Goal: Information Seeking & Learning: Learn about a topic

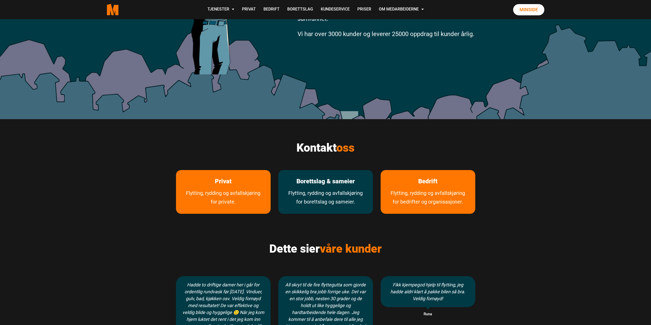
scroll to position [179, 0]
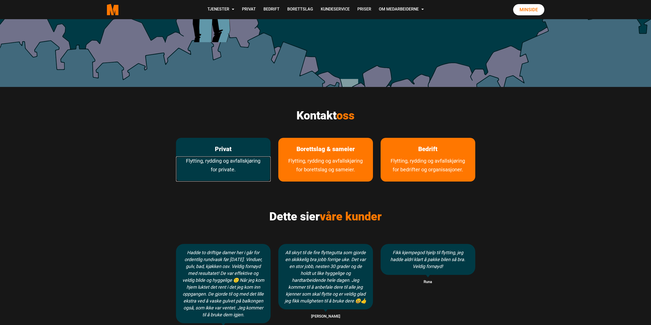
click at [240, 161] on link "Flytting, rydding og avfallskjøring for private." at bounding box center [223, 169] width 95 height 25
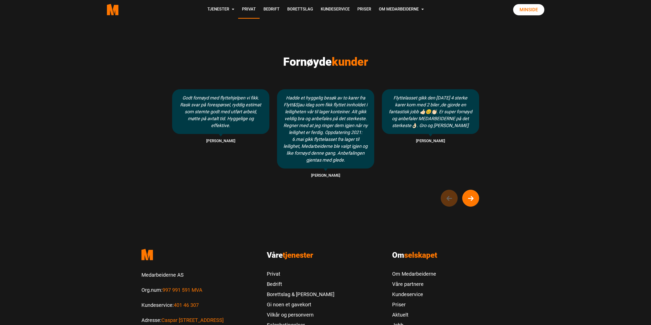
scroll to position [284, 0]
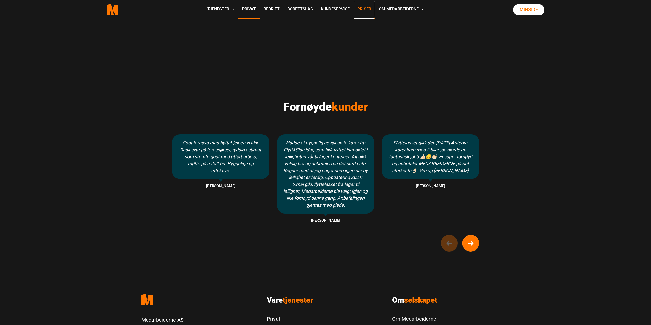
click at [369, 7] on link "Priser" at bounding box center [364, 10] width 21 height 18
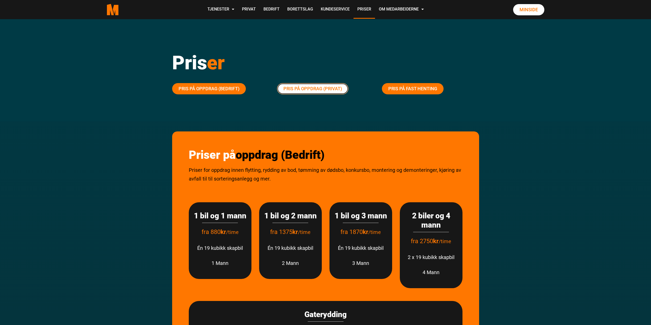
click at [346, 89] on link "Pris på oppdrag (Privat)" at bounding box center [312, 88] width 71 height 11
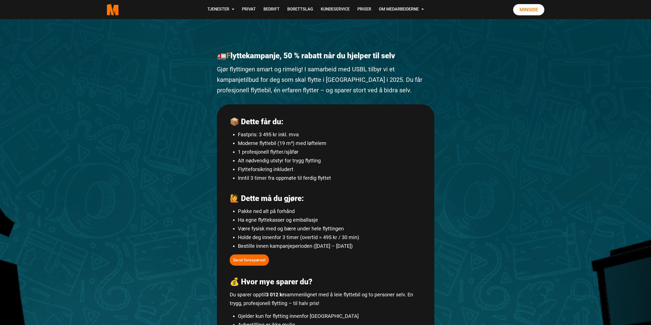
click at [341, 116] on div "📦 Dette får du: Fastpris: 3 495 kr inkl. mva Moderne flyttebil (19 m³) med løft…" at bounding box center [326, 267] width 218 height 327
click at [631, 119] on div "🚛 F lyttekampanje, 50 % rabatt når du hjelper til selv Gjør flyttingen smart og…" at bounding box center [325, 279] width 651 height 520
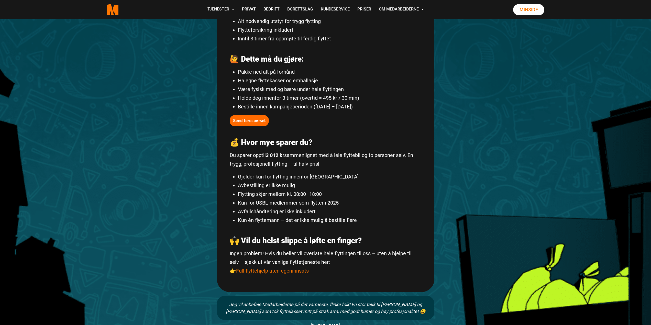
scroll to position [128, 0]
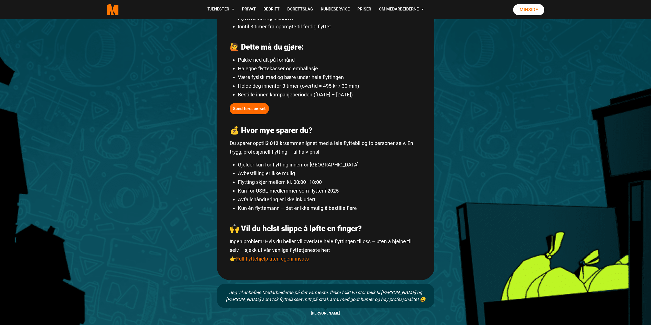
scroll to position [154, 0]
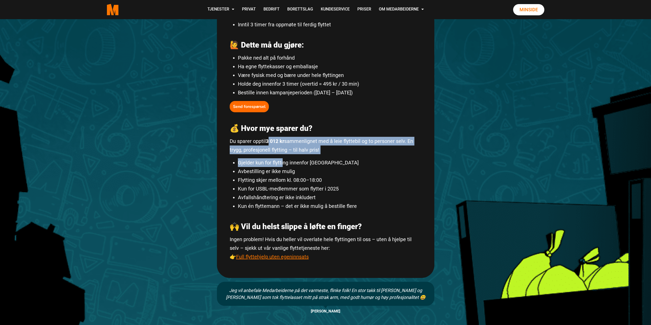
drag, startPoint x: 270, startPoint y: 142, endPoint x: 283, endPoint y: 164, distance: 25.1
click at [283, 164] on div "📦 Dette får du: Fastpris: 3 495 kr inkl. mva Moderne flyttebil (19 m³) med løft…" at bounding box center [326, 114] width 218 height 327
click at [283, 164] on li "Gjelder kun for flytting innenfor [GEOGRAPHIC_DATA]" at bounding box center [330, 162] width 184 height 9
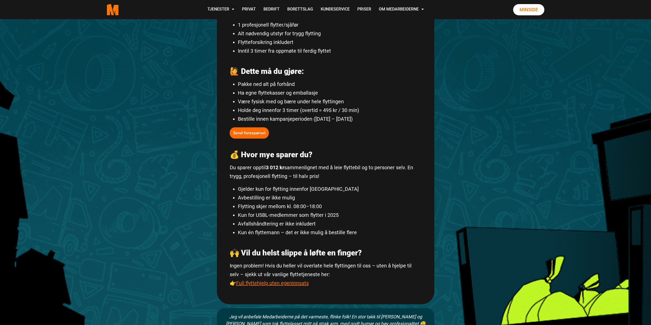
scroll to position [77, 0]
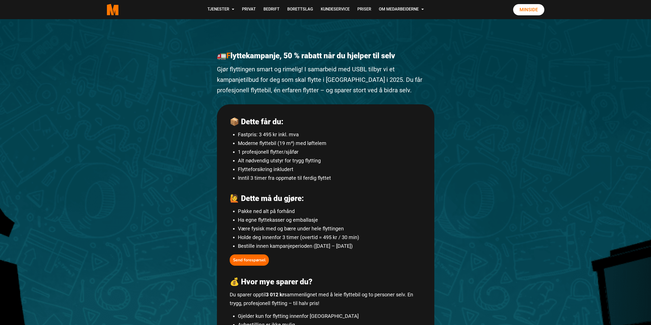
click at [525, 224] on div "🚛 F lyttekampanje, 50 % rabatt når du hjelper til selv Gjør flyttingen smart og…" at bounding box center [325, 279] width 651 height 520
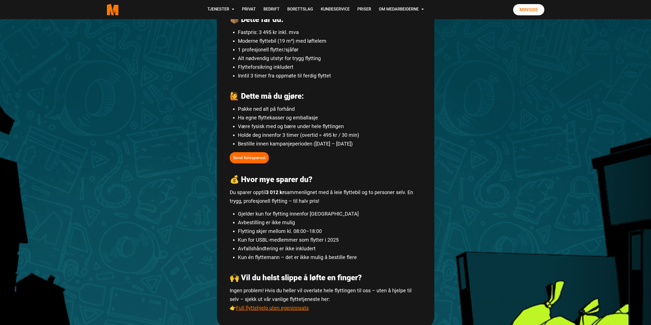
scroll to position [230, 0]
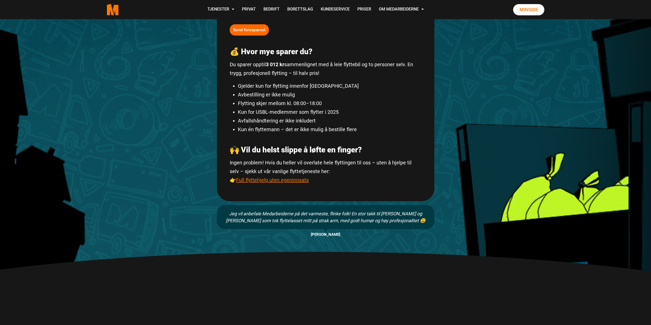
click at [249, 177] on p "Ingen problem! Hvis du heller vil overlate hele flyttingen til oss – uten å hje…" at bounding box center [326, 171] width 192 height 26
click at [250, 179] on link "Full flyttehjelp uten egeninnsats" at bounding box center [272, 180] width 73 height 6
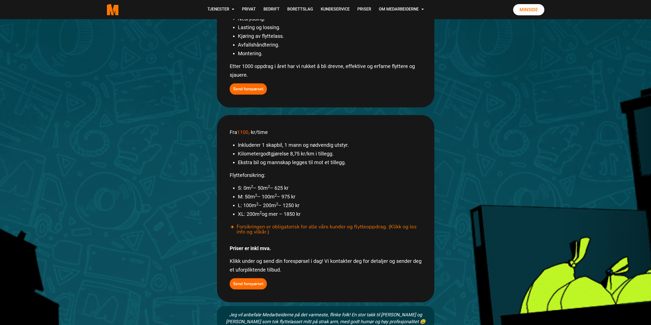
scroll to position [179, 0]
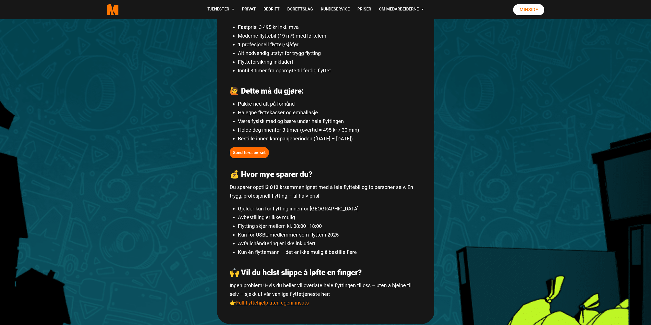
scroll to position [102, 0]
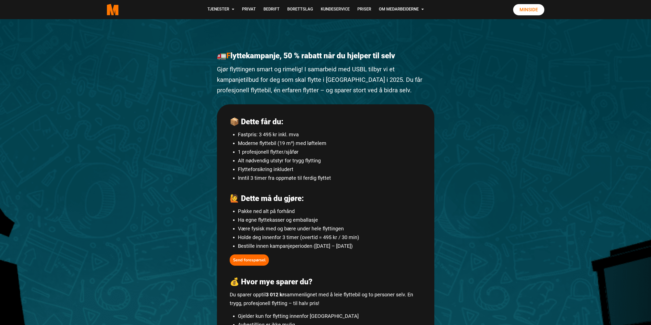
click at [497, 68] on div "🚛 F lyttekampanje, 50 % rabatt når du hjelper til selv Gjør flyttingen smart og…" at bounding box center [325, 279] width 651 height 520
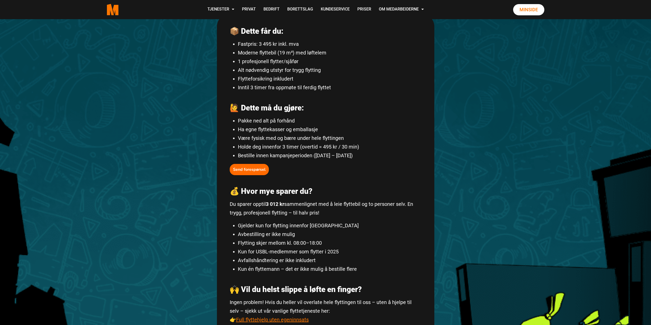
scroll to position [102, 0]
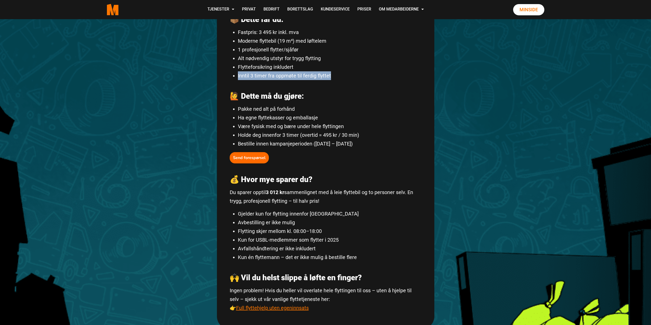
drag, startPoint x: 238, startPoint y: 73, endPoint x: 385, endPoint y: 77, distance: 147.0
click at [385, 77] on li "Inntil 3 timer fra oppmøte til ferdig flyttet" at bounding box center [330, 75] width 184 height 9
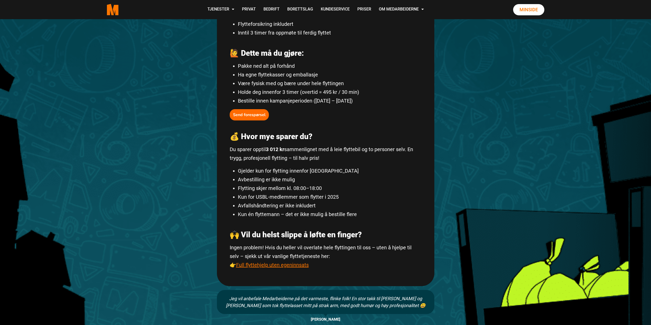
scroll to position [154, 0]
